Goal: Communication & Community: Participate in discussion

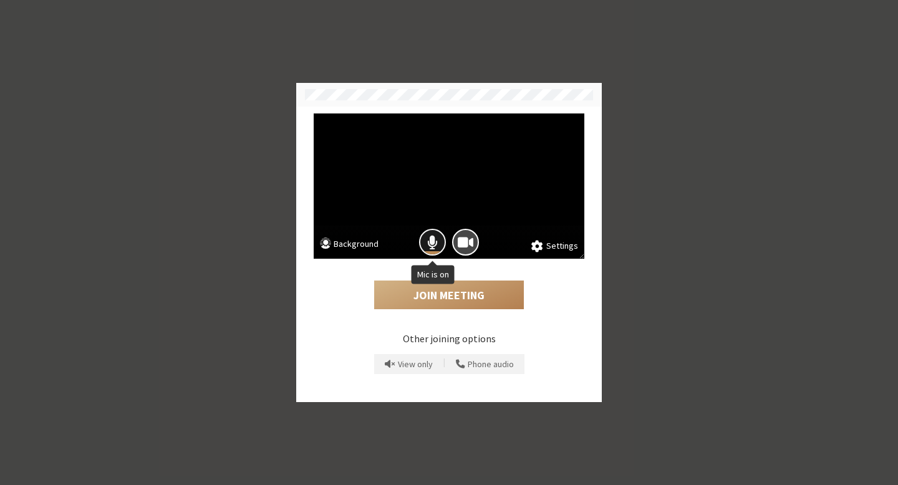
click at [431, 229] on button "Mic is on" at bounding box center [432, 242] width 27 height 27
click at [440, 290] on button "Join Meeting" at bounding box center [449, 295] width 150 height 29
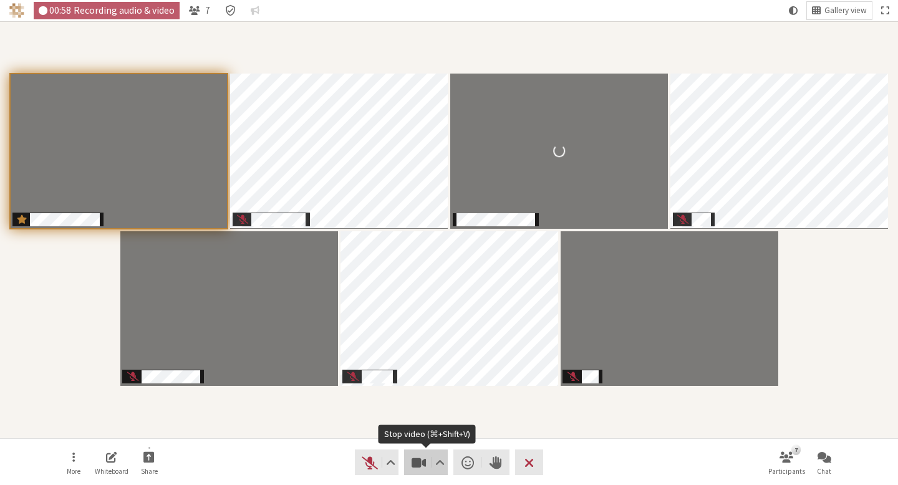
click at [410, 464] on span "Stop video (⌘+Shift+V)" at bounding box center [418, 462] width 17 height 17
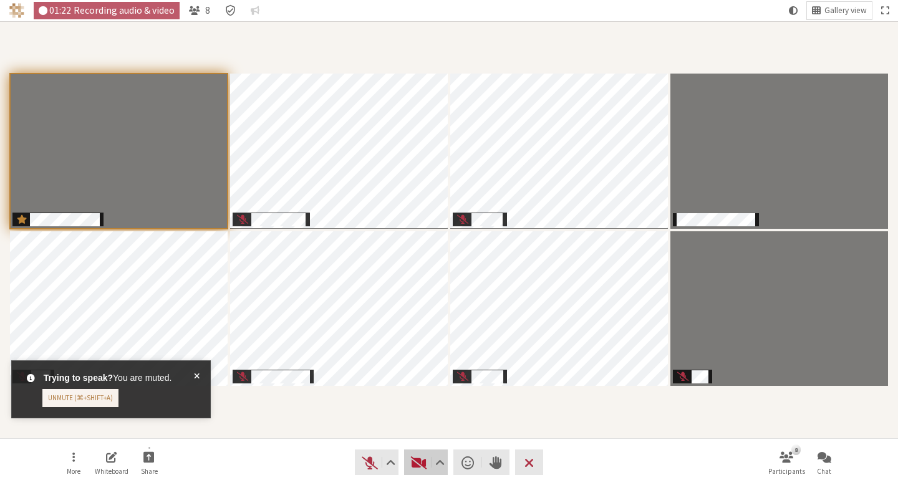
click at [424, 463] on span "Start video (⌘+Shift+V)" at bounding box center [418, 462] width 17 height 17
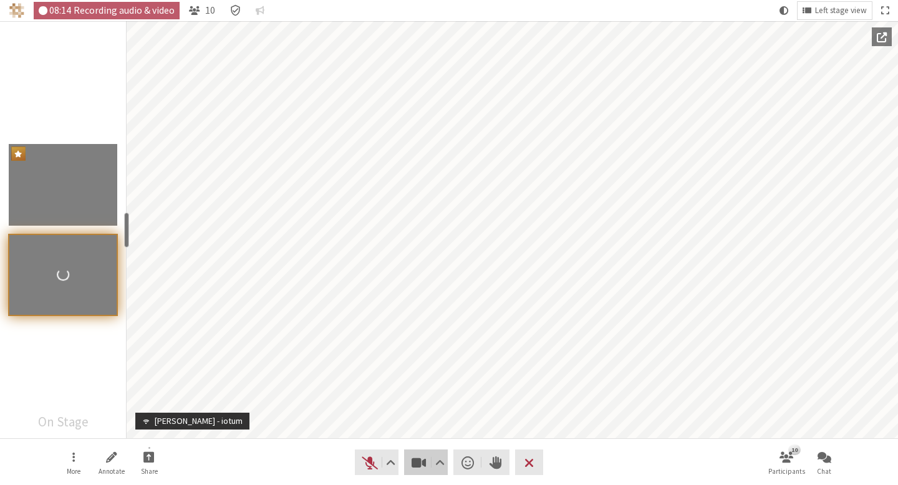
click at [417, 472] on button "Video" at bounding box center [426, 463] width 44 height 26
click at [414, 461] on span "Stop video (⌘+Shift+V)" at bounding box center [418, 462] width 17 height 17
click at [419, 459] on span "Stop video (⌘+Shift+V)" at bounding box center [418, 462] width 17 height 17
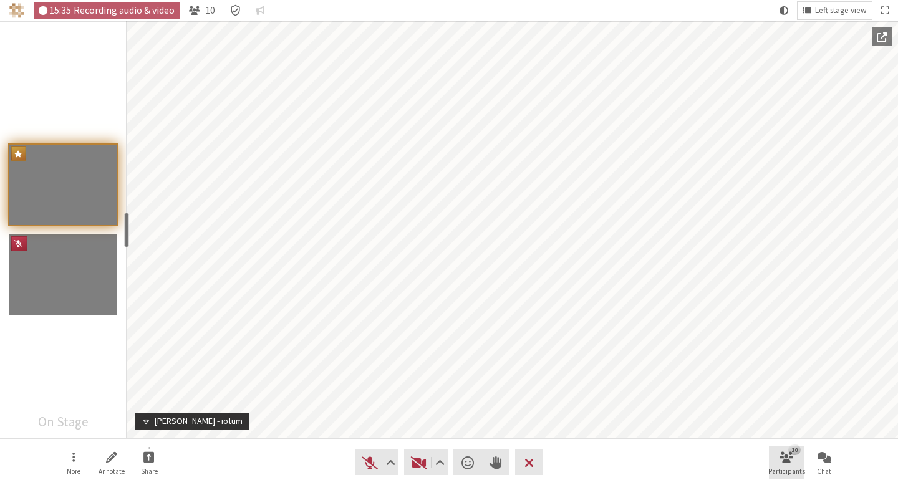
click at [797, 461] on button "10 Participants" at bounding box center [786, 463] width 35 height 34
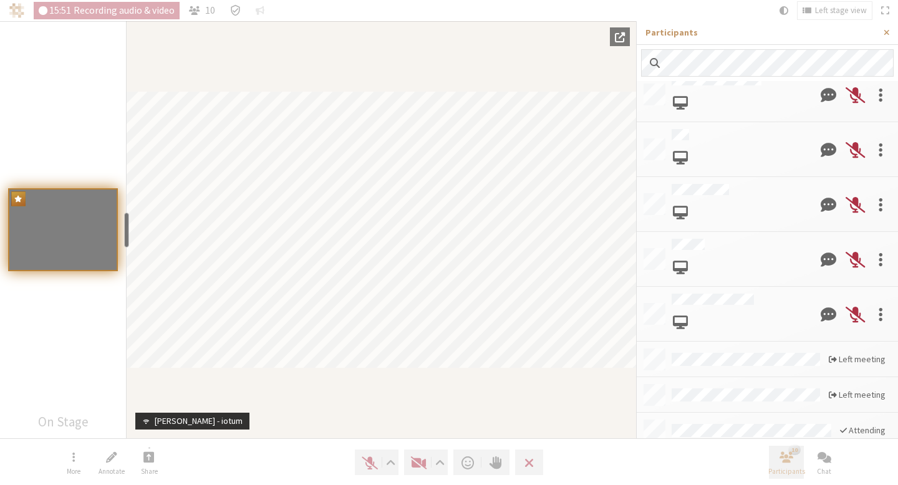
scroll to position [350, 0]
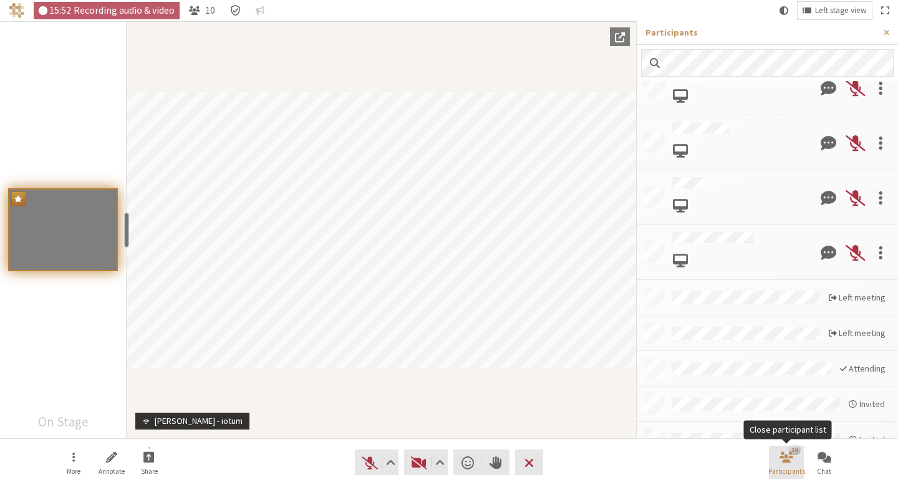
click at [791, 475] on span "Participants" at bounding box center [786, 471] width 37 height 7
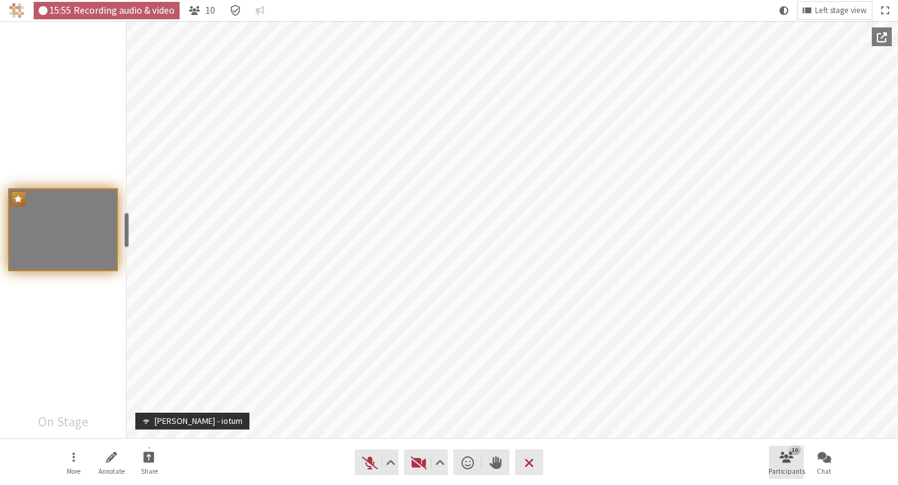
click at [791, 472] on span "Participants" at bounding box center [786, 471] width 37 height 7
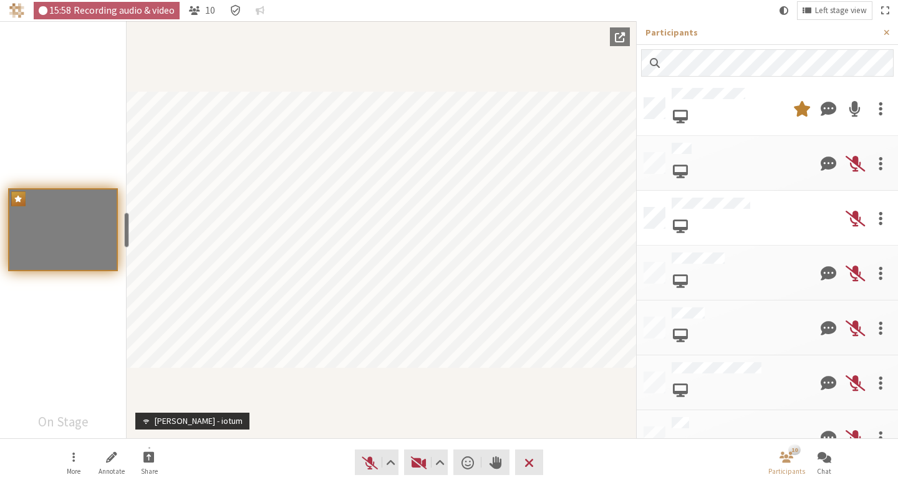
click at [709, 368] on div at bounding box center [739, 382] width 135 height 41
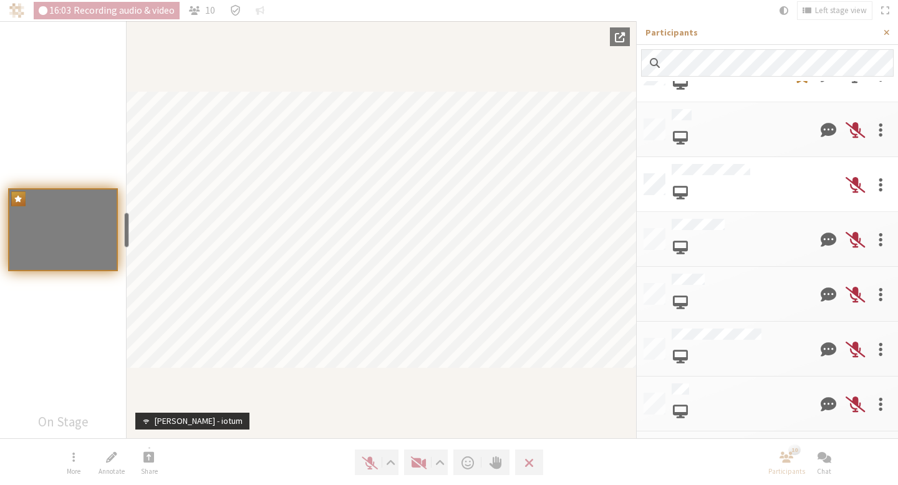
scroll to position [31, 0]
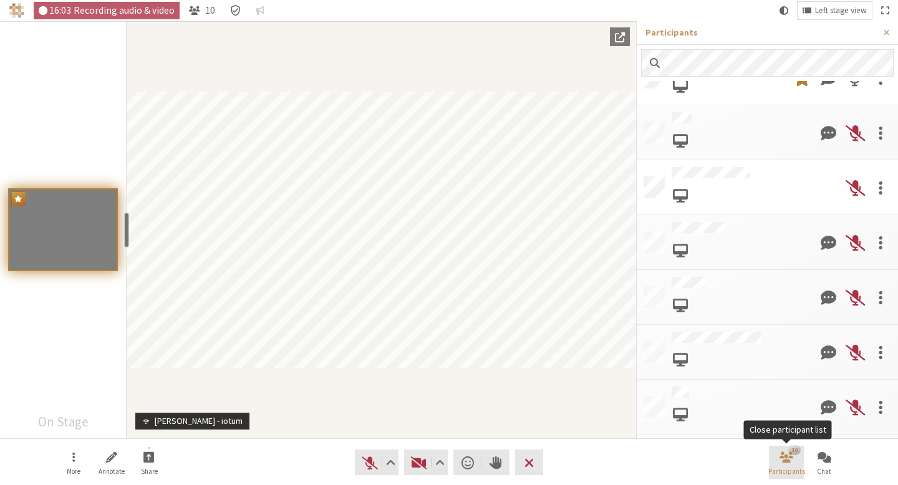
click at [793, 456] on button "10 Participants" at bounding box center [786, 463] width 35 height 34
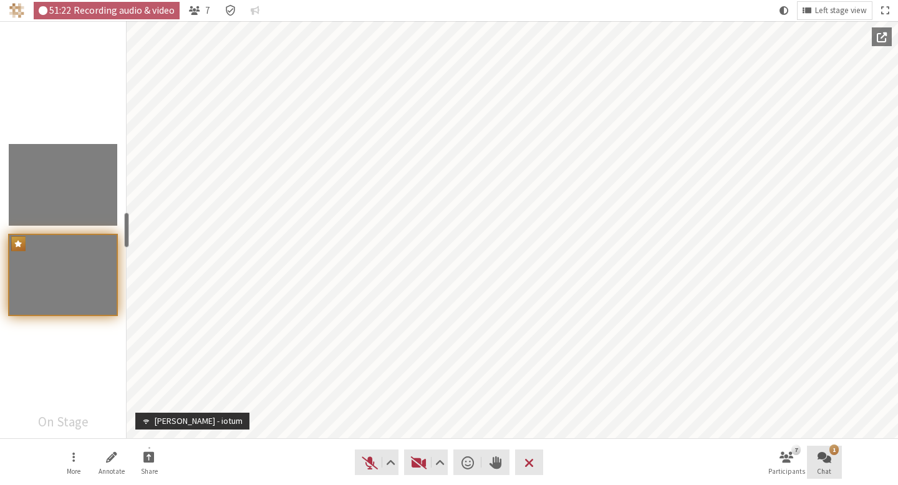
click at [825, 461] on span "Open chat" at bounding box center [825, 457] width 14 height 14
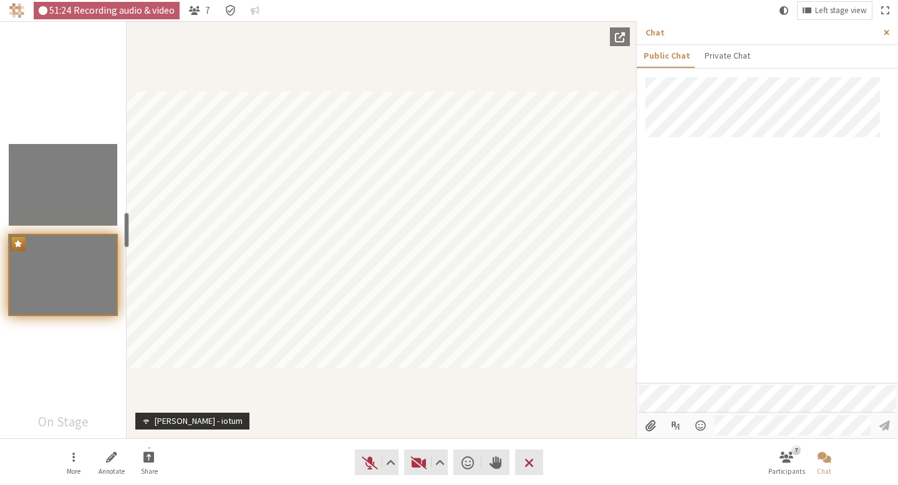
click at [896, 32] on button "Close sidebar" at bounding box center [886, 32] width 23 height 23
